Goal: Task Accomplishment & Management: Check status

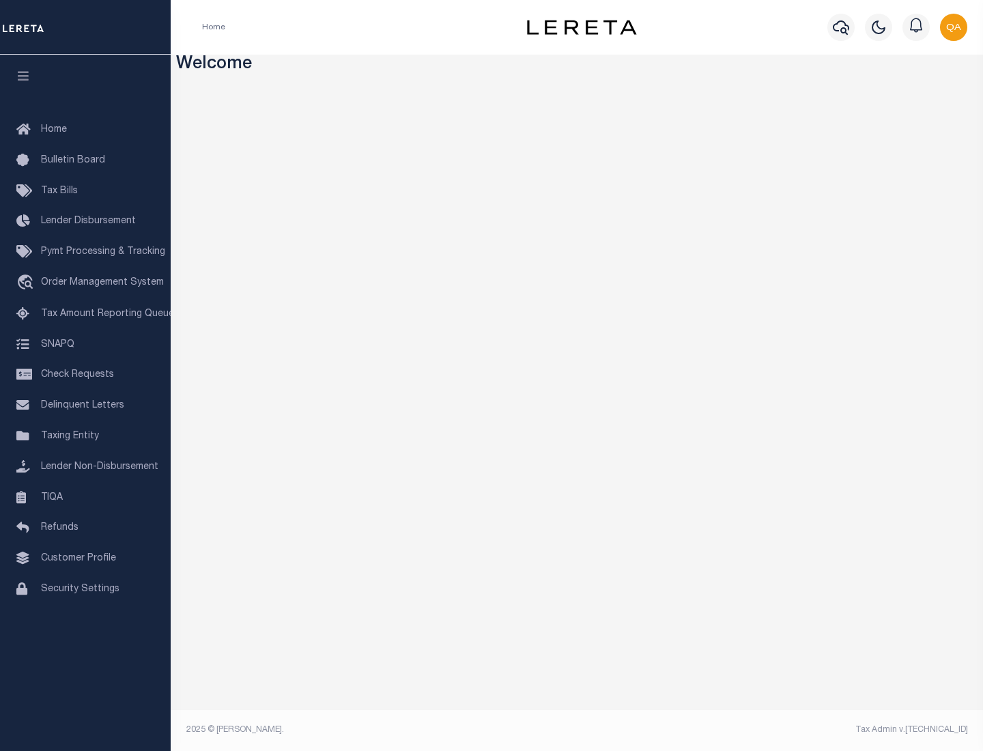
click at [85, 375] on span "Check Requests" at bounding box center [77, 375] width 73 height 10
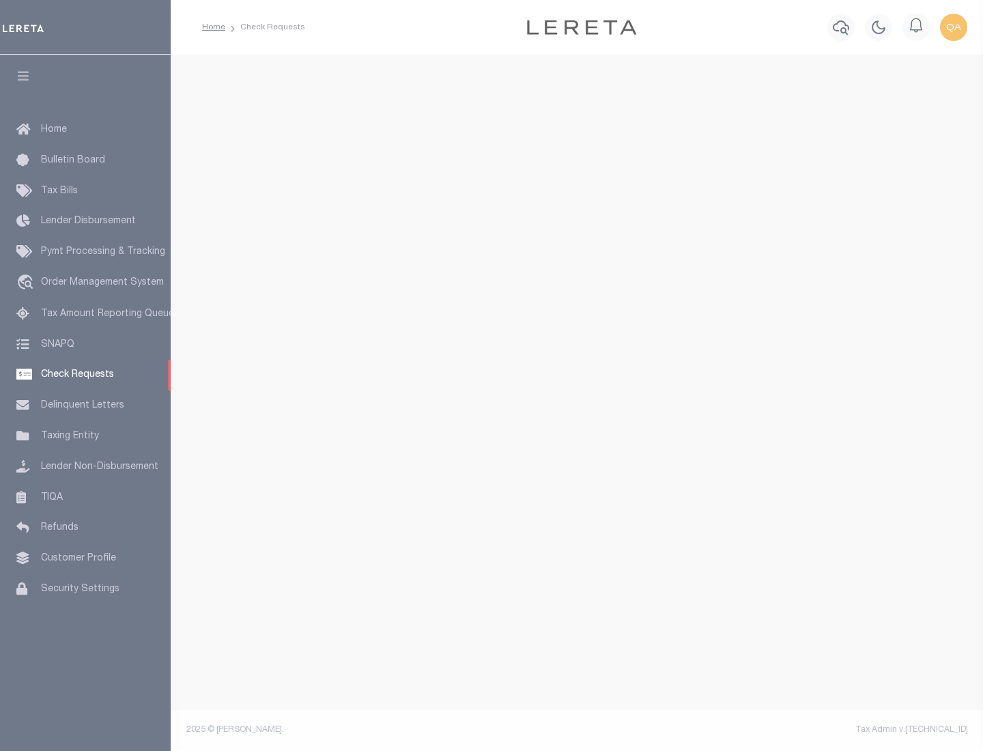
select select "50"
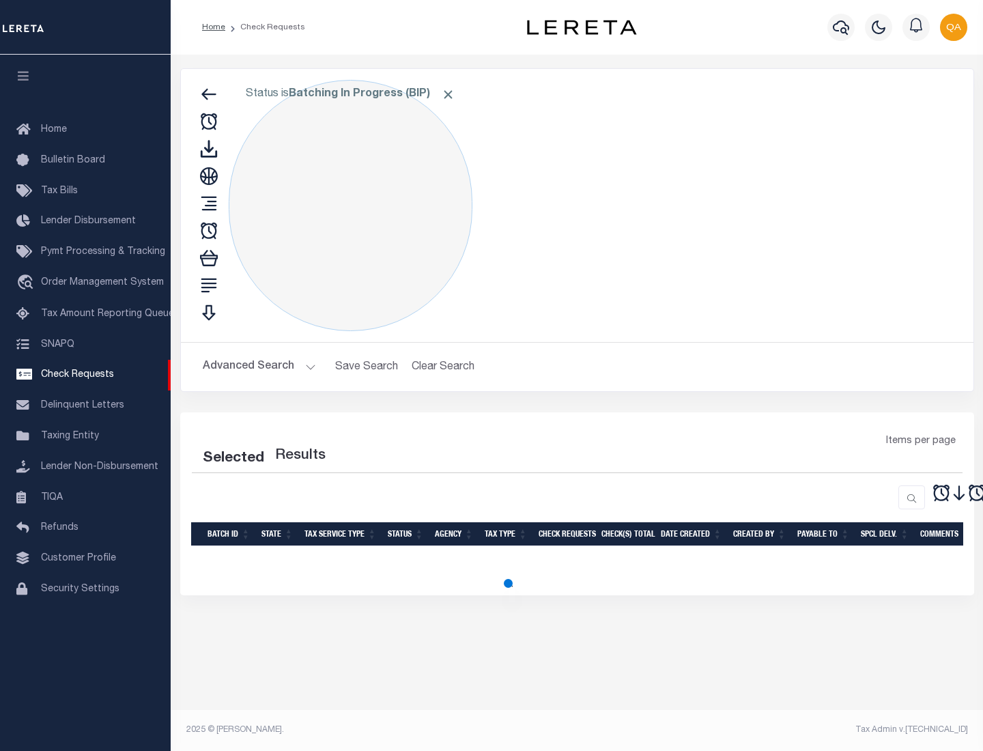
select select "50"
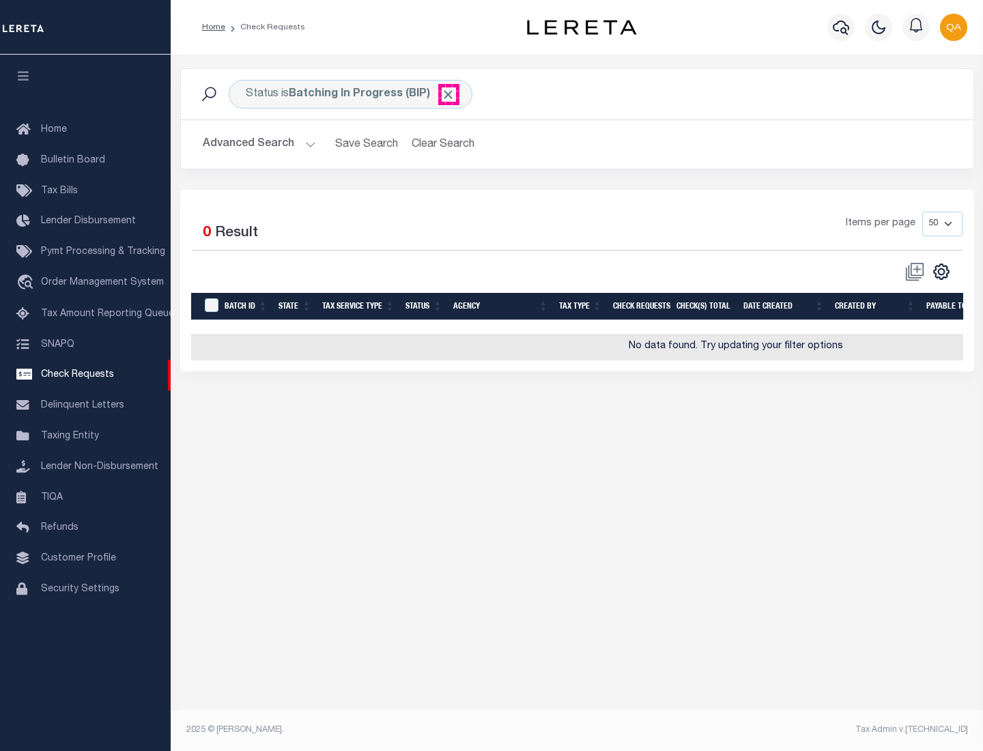
click at [449, 94] on span "Click to Remove" at bounding box center [448, 94] width 14 height 14
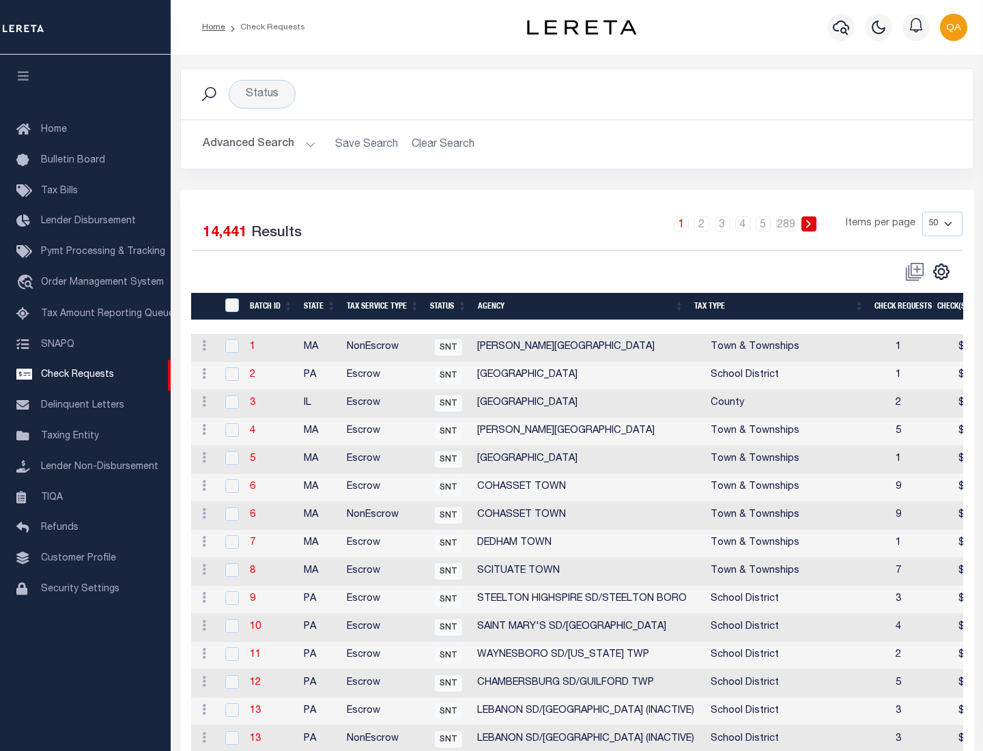
scroll to position [658, 0]
